Goal: Obtain resource: Download file/media

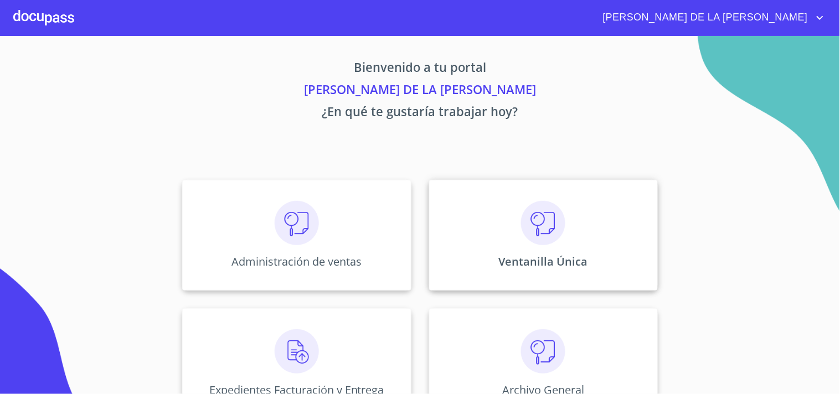
click at [488, 244] on div "Ventanilla Única" at bounding box center [543, 235] width 229 height 111
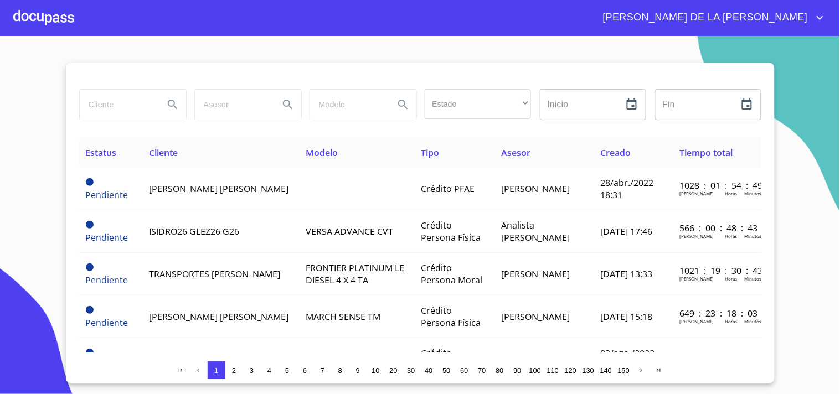
click at [159, 113] on button "Search" at bounding box center [172, 104] width 27 height 27
click at [142, 106] on input "search" at bounding box center [117, 105] width 75 height 30
type input "[PERSON_NAME] [PERSON_NAME]"
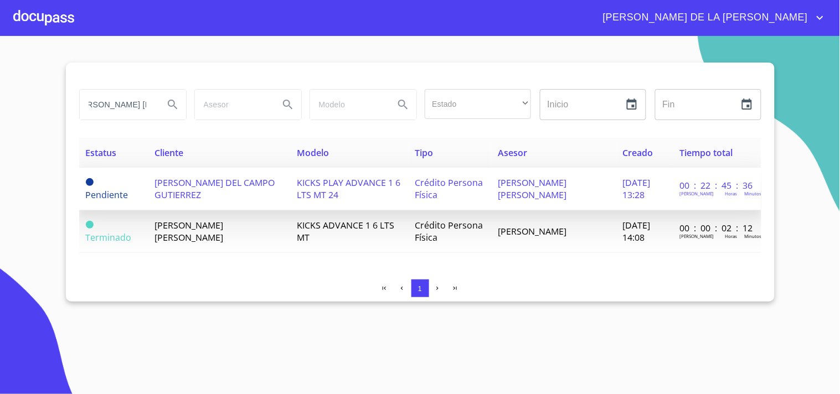
click at [532, 192] on span "[PERSON_NAME] [PERSON_NAME]" at bounding box center [532, 189] width 69 height 24
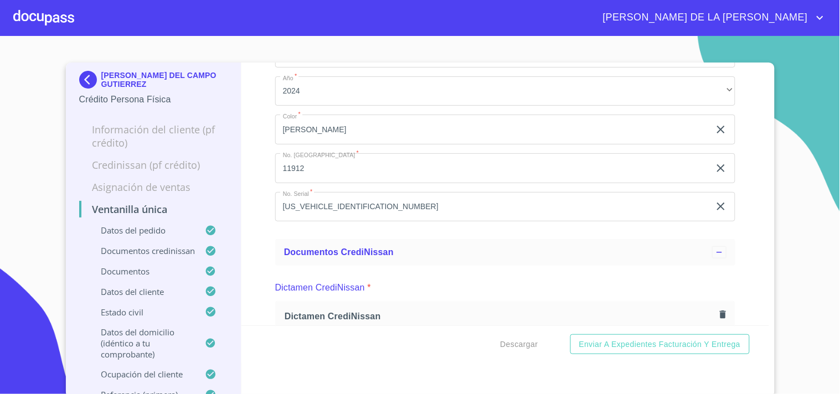
scroll to position [184, 0]
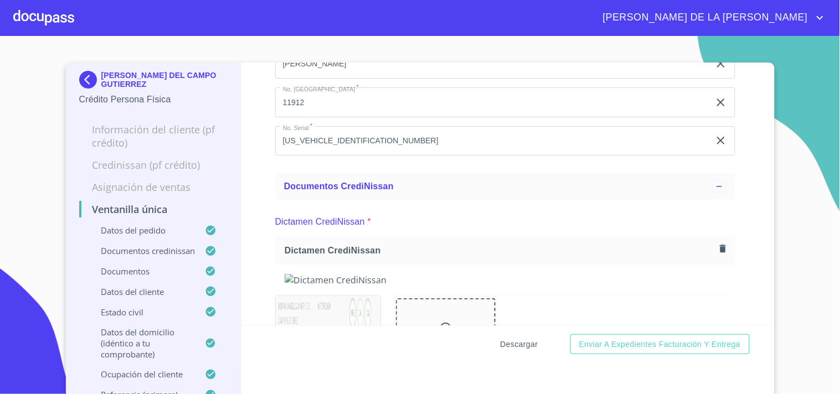
click at [528, 346] on span "Descargar" at bounding box center [519, 345] width 38 height 14
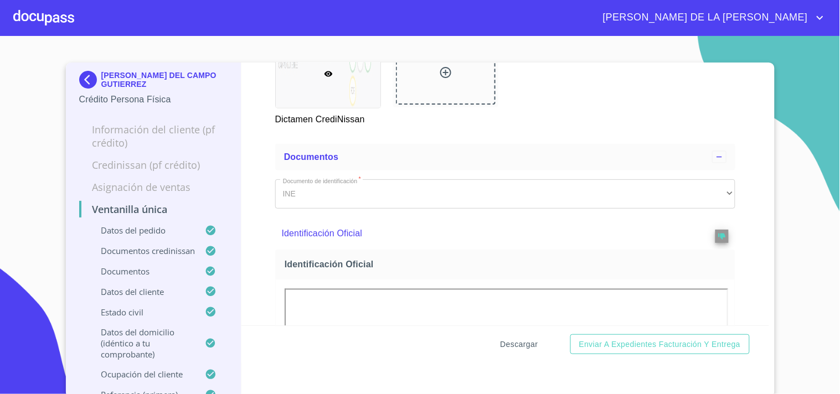
scroll to position [554, 0]
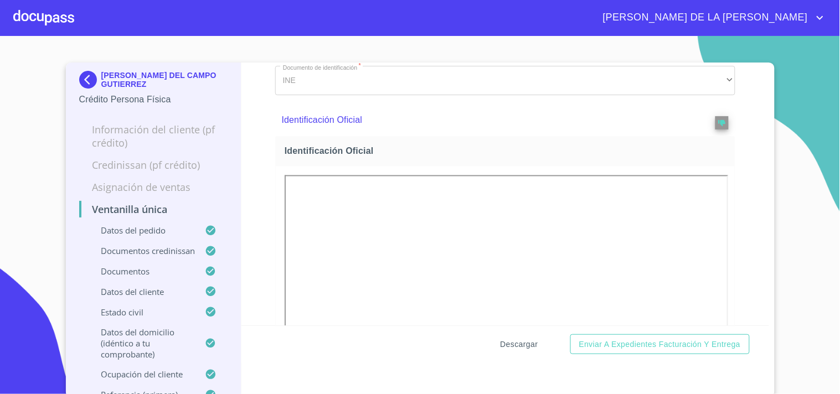
click at [508, 339] on span "Descargar" at bounding box center [519, 345] width 38 height 14
